Goal: Task Accomplishment & Management: Manage account settings

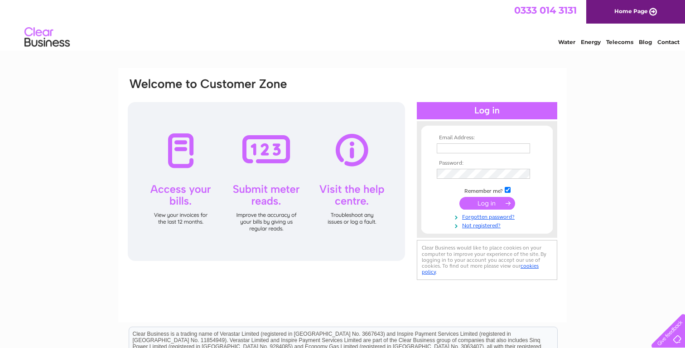
type input "kinglassiepharmacy@gmail.com"
click at [472, 201] on input "submit" at bounding box center [488, 203] width 56 height 13
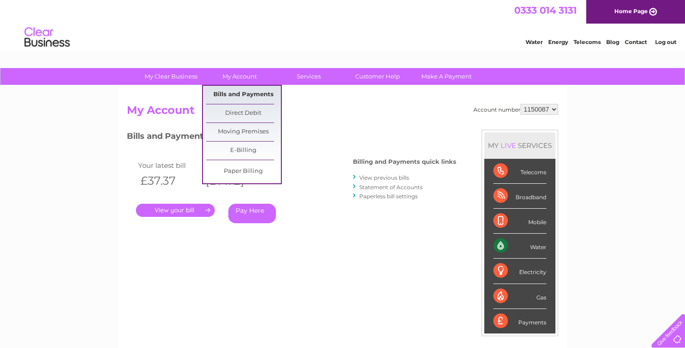
click at [243, 95] on link "Bills and Payments" at bounding box center [243, 95] width 75 height 18
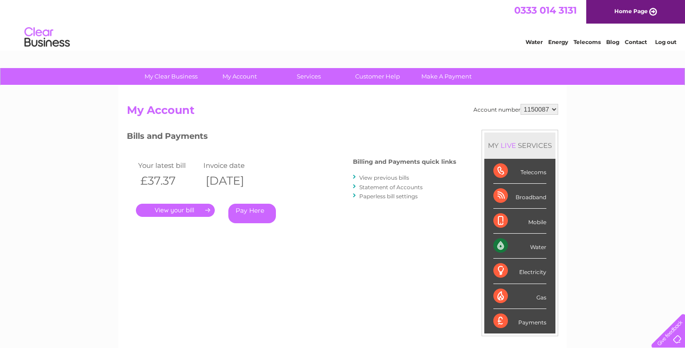
click at [194, 210] on link "." at bounding box center [175, 209] width 79 height 13
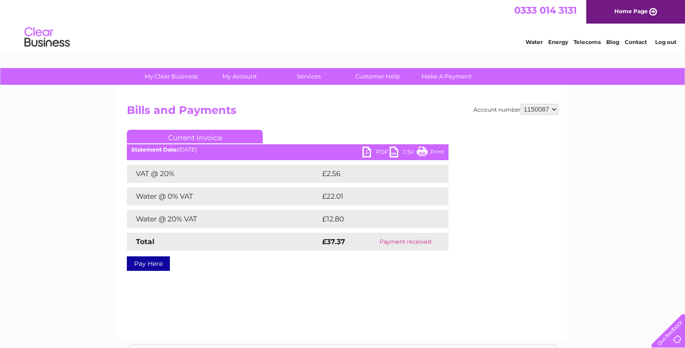
click at [375, 152] on link "PDF" at bounding box center [376, 152] width 27 height 13
